Goal: Transaction & Acquisition: Purchase product/service

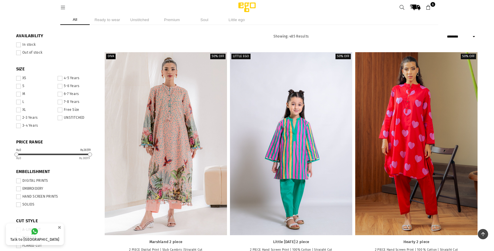
select select "******"
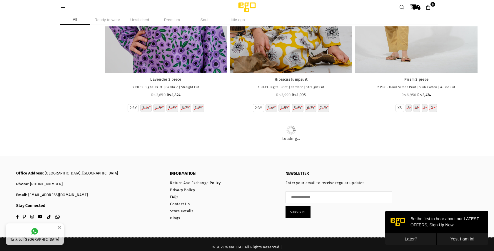
scroll to position [11312, 0]
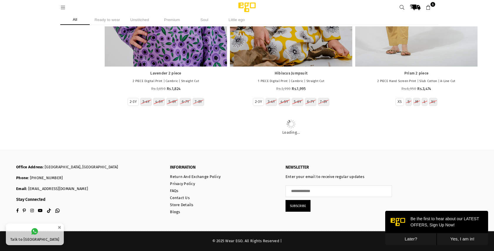
click at [17, 157] on div "Office Address : Zamzama Boulevard , DHA Phase 5, Karachi Phone : (021)37130277…" at bounding box center [237, 195] width 461 height 90
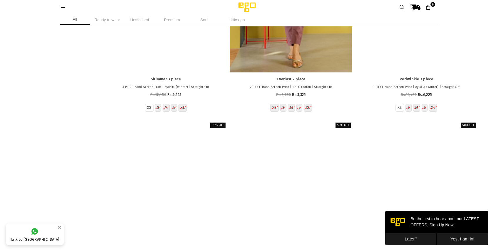
scroll to position [12700, 0]
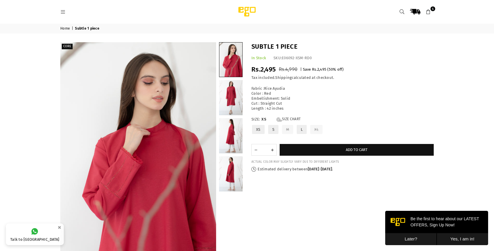
click at [428, 13] on icon at bounding box center [427, 11] width 5 height 5
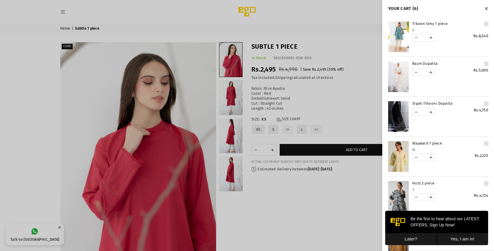
click at [329, 190] on div at bounding box center [247, 125] width 494 height 251
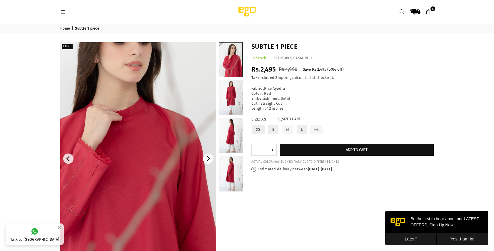
click at [209, 160] on icon "Next" at bounding box center [208, 159] width 3 height 5
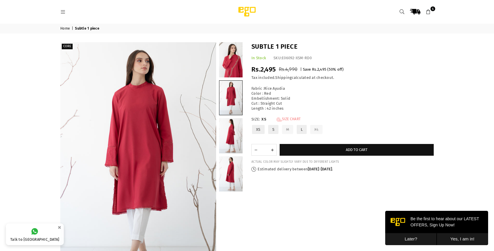
click at [293, 118] on link "Size Chart" at bounding box center [288, 119] width 24 height 5
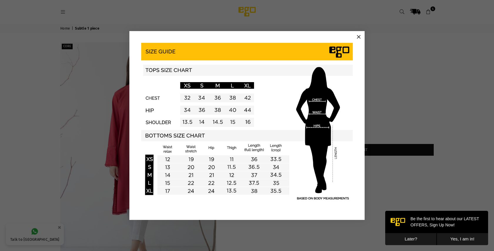
click at [359, 38] on button "×" at bounding box center [358, 37] width 9 height 9
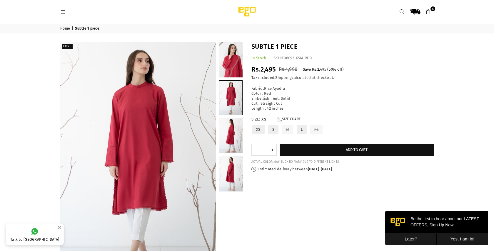
click at [274, 132] on label "S" at bounding box center [272, 130] width 11 height 10
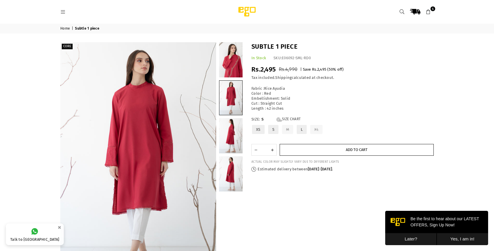
click at [343, 150] on button "Add to cart" at bounding box center [356, 150] width 154 height 12
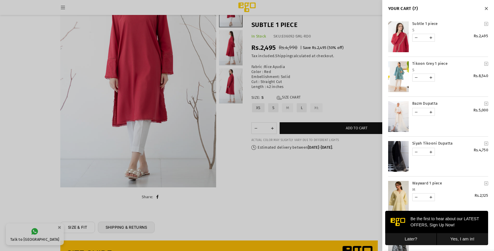
click at [300, 167] on div at bounding box center [247, 125] width 494 height 251
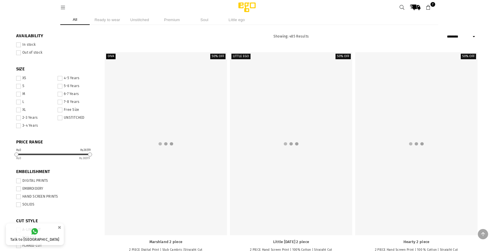
select select "******"
